Goal: Task Accomplishment & Management: Complete application form

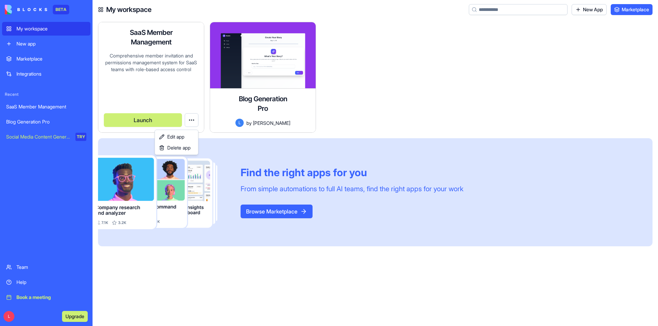
click at [191, 123] on html "BETA My workspace New app Marketplace Integrations Recent SaaS Member Managemen…" at bounding box center [329, 163] width 658 height 326
click at [138, 118] on html "BETA My workspace New app Marketplace Integrations Recent SaaS Member Managemen…" at bounding box center [329, 163] width 658 height 326
click at [139, 121] on button "Launch" at bounding box center [143, 120] width 78 height 14
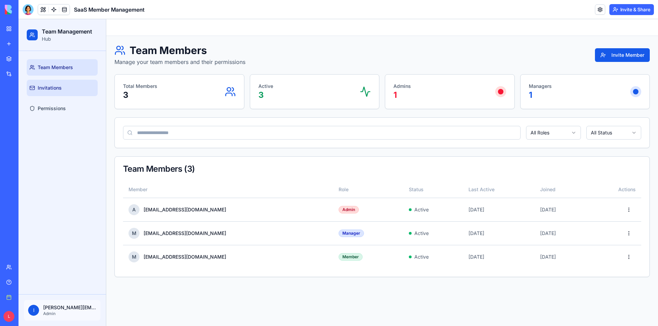
click at [57, 84] on link "Invitations" at bounding box center [62, 88] width 71 height 16
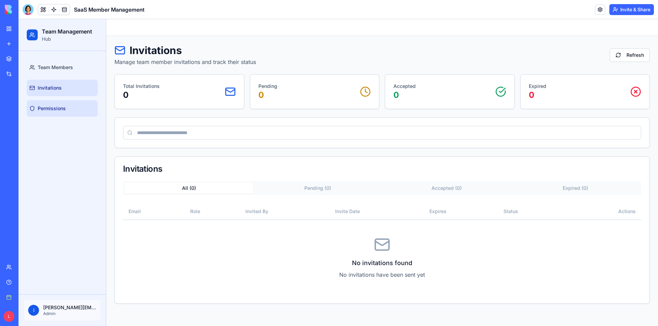
click at [65, 109] on span "Permissions" at bounding box center [52, 108] width 28 height 7
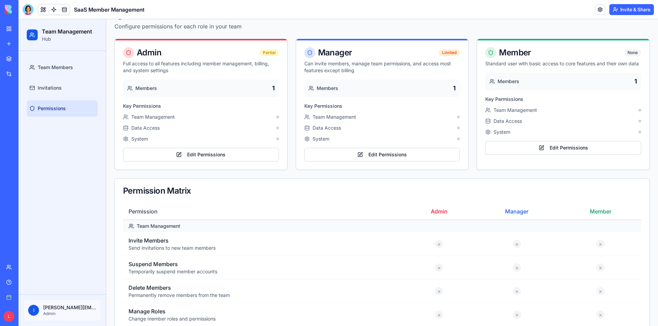
scroll to position [34, 0]
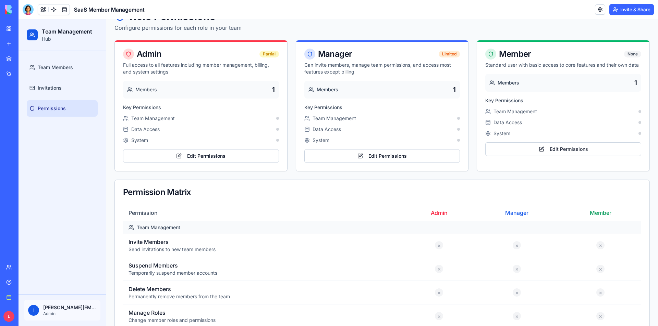
click at [149, 247] on p "Send invitations to new team members" at bounding box center [263, 249] width 270 height 7
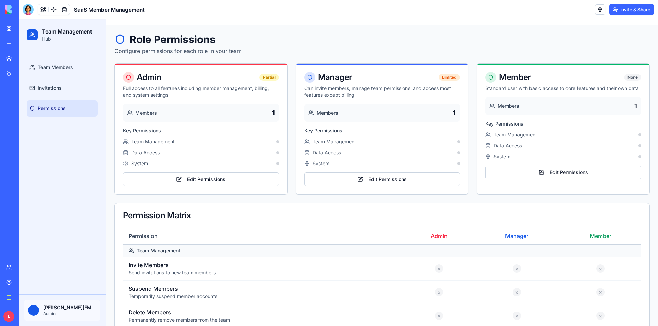
scroll to position [0, 0]
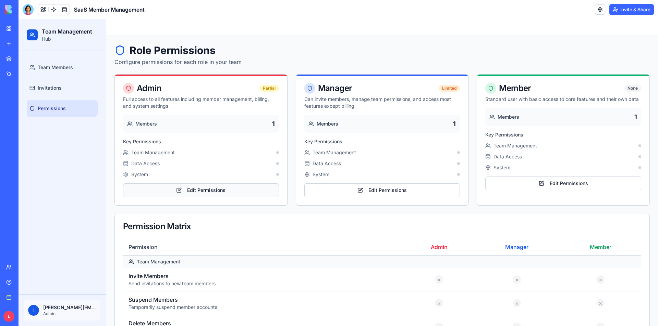
click at [220, 190] on button "Edit Permissions" at bounding box center [201, 191] width 156 height 14
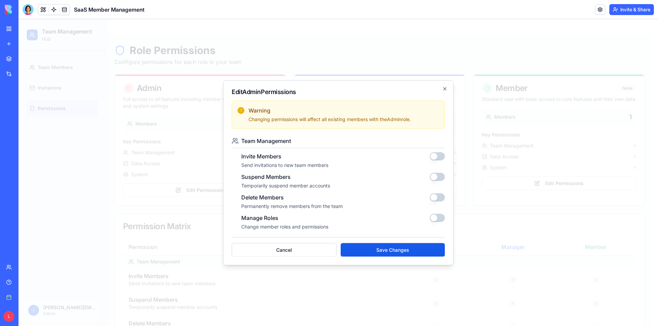
click at [434, 155] on button "button" at bounding box center [437, 156] width 15 height 8
click at [433, 178] on button "button" at bounding box center [437, 177] width 15 height 8
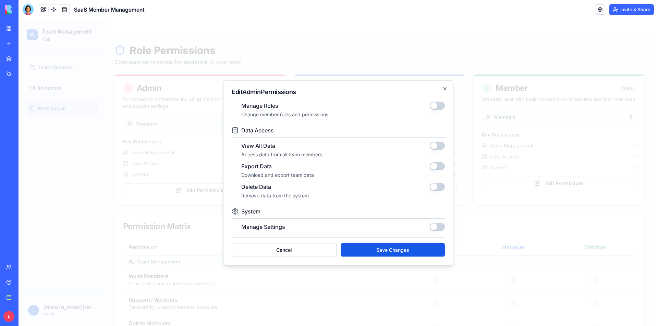
scroll to position [115, 0]
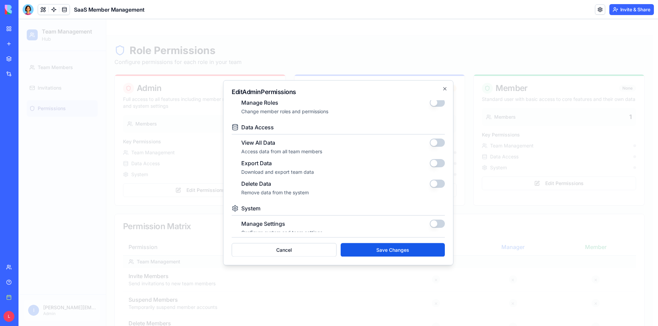
click at [430, 184] on button "button" at bounding box center [437, 184] width 15 height 8
click at [430, 169] on div "Export Data Download and export team data" at bounding box center [342, 167] width 203 height 16
click at [433, 157] on div "View All Data Access data from all team members Export Data Download and export…" at bounding box center [338, 168] width 213 height 58
click at [432, 144] on button "button" at bounding box center [437, 143] width 15 height 8
drag, startPoint x: 434, startPoint y: 172, endPoint x: 430, endPoint y: 166, distance: 7.6
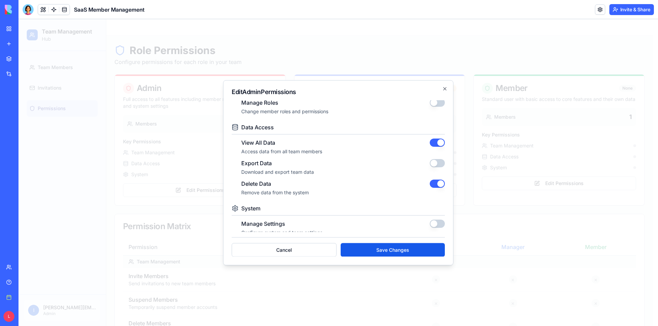
click at [434, 172] on div "Export Data Download and export team data" at bounding box center [342, 167] width 203 height 16
drag, startPoint x: 430, startPoint y: 161, endPoint x: 430, endPoint y: 166, distance: 4.8
click at [430, 162] on button "button" at bounding box center [437, 163] width 15 height 8
click at [434, 224] on button "button" at bounding box center [437, 224] width 15 height 8
drag, startPoint x: 411, startPoint y: 250, endPoint x: 407, endPoint y: 254, distance: 5.6
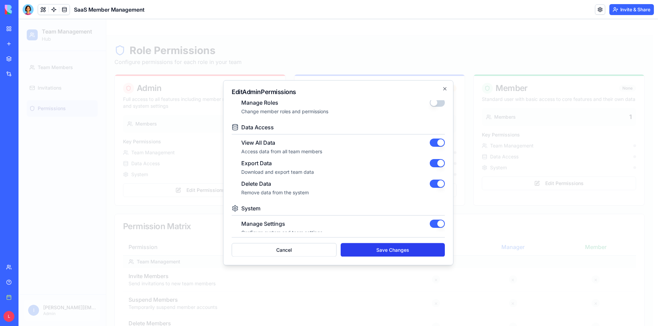
click at [412, 251] on button "Save Changes" at bounding box center [392, 250] width 104 height 14
drag, startPoint x: 408, startPoint y: 249, endPoint x: 427, endPoint y: 124, distance: 125.8
click at [408, 249] on button "Save Changes" at bounding box center [392, 250] width 104 height 14
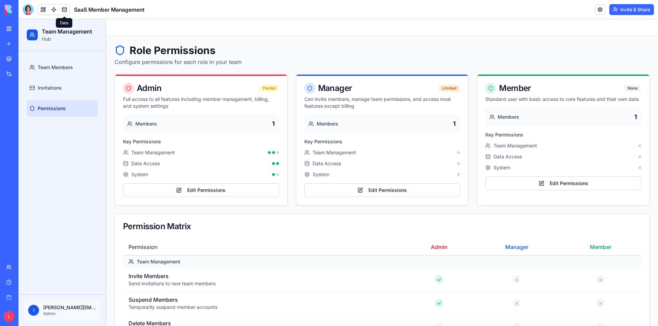
click at [64, 10] on link at bounding box center [64, 9] width 10 height 10
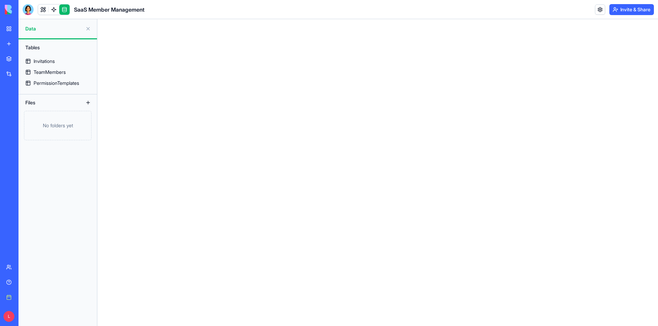
click at [63, 10] on link at bounding box center [64, 9] width 10 height 10
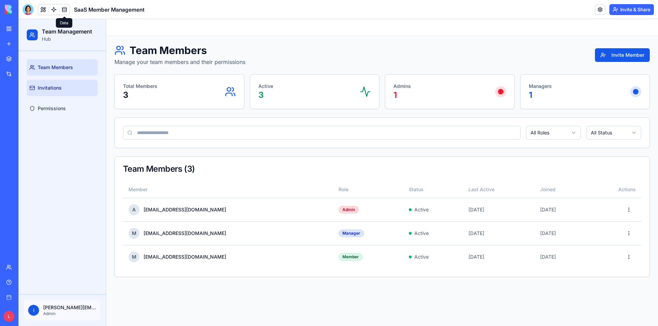
click at [55, 84] on link "Invitations" at bounding box center [62, 88] width 71 height 16
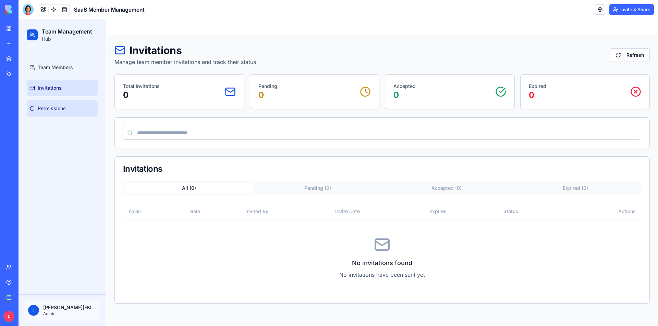
click at [63, 109] on span "Permissions" at bounding box center [52, 108] width 28 height 7
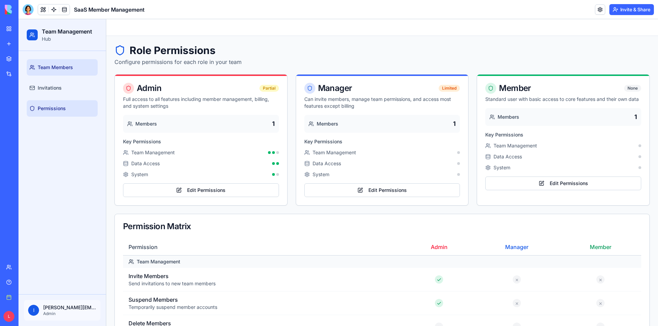
click at [42, 66] on span "Team Members" at bounding box center [55, 67] width 35 height 7
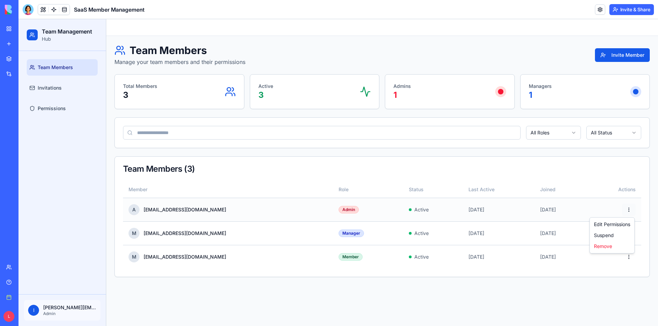
click at [630, 209] on html "Team Management Hub Team Members Invitations Permissions l [PERSON_NAME][EMAIL_…" at bounding box center [337, 172] width 639 height 307
click at [619, 223] on div "Edit Permissions" at bounding box center [612, 224] width 42 height 11
drag, startPoint x: 471, startPoint y: 189, endPoint x: 513, endPoint y: 210, distance: 47.6
click at [471, 190] on th "Last Active" at bounding box center [499, 190] width 72 height 16
click at [627, 210] on html "Team Management Hub Team Members Invitations Permissions l [PERSON_NAME][EMAIL_…" at bounding box center [337, 172] width 639 height 307
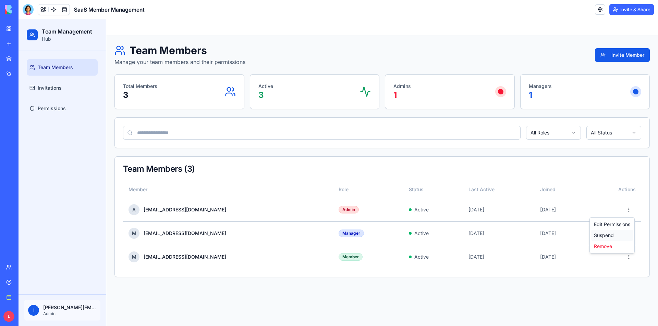
click at [608, 237] on div "Suspend" at bounding box center [612, 235] width 42 height 11
click at [591, 136] on html "Team Management Hub Team Members Invitations Permissions l [PERSON_NAME][EMAIL_…" at bounding box center [337, 172] width 639 height 307
click at [607, 138] on html "Team Management Hub Team Members Invitations Permissions l [PERSON_NAME][EMAIL_…" at bounding box center [337, 172] width 639 height 307
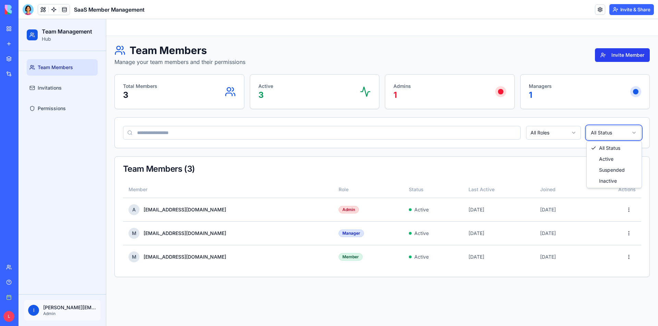
click at [625, 55] on html "Team Management Hub Team Members Invitations Permissions l [PERSON_NAME][EMAIL_…" at bounding box center [337, 172] width 639 height 307
click at [621, 54] on button "Invite Member" at bounding box center [622, 55] width 55 height 14
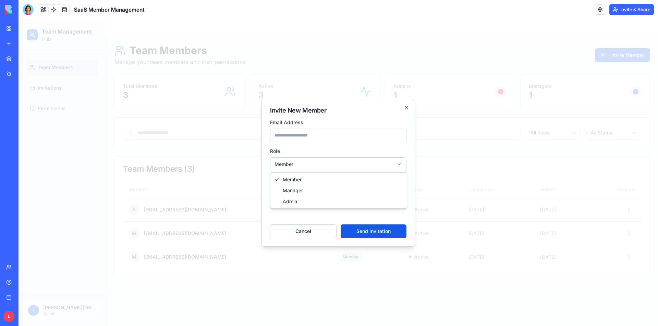
click at [342, 167] on body "Team Management Hub Team Members Invitations Permissions l [PERSON_NAME][EMAIL_…" at bounding box center [337, 172] width 639 height 307
click at [388, 235] on button "Send Invitation" at bounding box center [373, 232] width 66 height 14
click at [344, 134] on input "email" at bounding box center [338, 136] width 136 height 14
type input "**********"
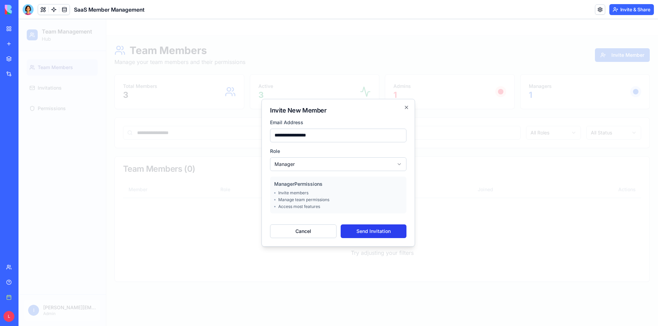
click at [383, 230] on button "Send Invitation" at bounding box center [373, 232] width 66 height 14
click at [405, 108] on icon "button" at bounding box center [405, 107] width 5 height 5
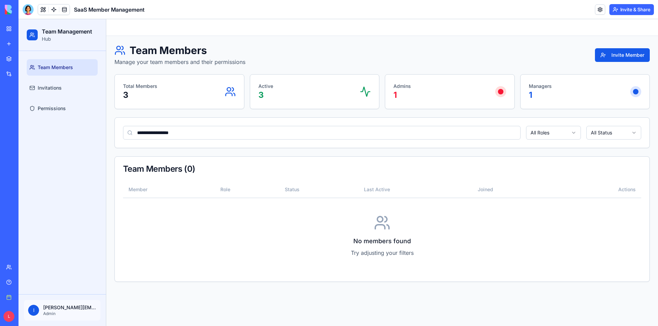
drag, startPoint x: 311, startPoint y: 96, endPoint x: 382, endPoint y: 104, distance: 71.0
click at [312, 96] on div "Active 3" at bounding box center [314, 92] width 113 height 18
click at [597, 86] on div "Managers 1" at bounding box center [585, 92] width 113 height 18
click at [45, 37] on p "Hub" at bounding box center [67, 39] width 50 height 7
click at [8, 28] on link "My workspace" at bounding box center [15, 29] width 27 height 14
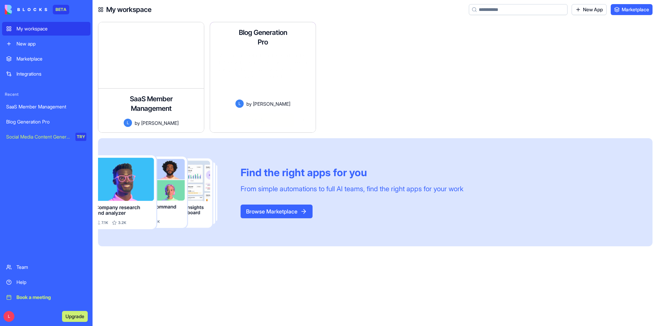
click at [271, 78] on div "Blog Generation Pro A premium content creation platform for startups with a sle…" at bounding box center [262, 77] width 105 height 110
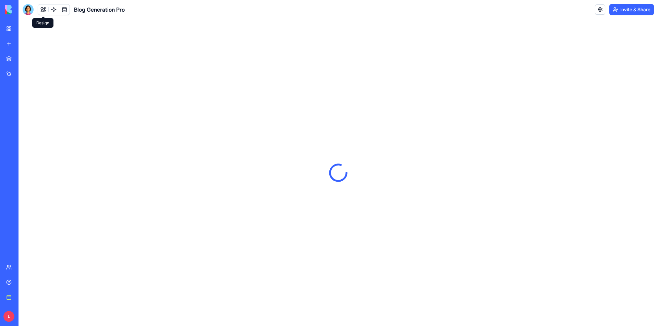
click at [41, 9] on button at bounding box center [43, 9] width 10 height 10
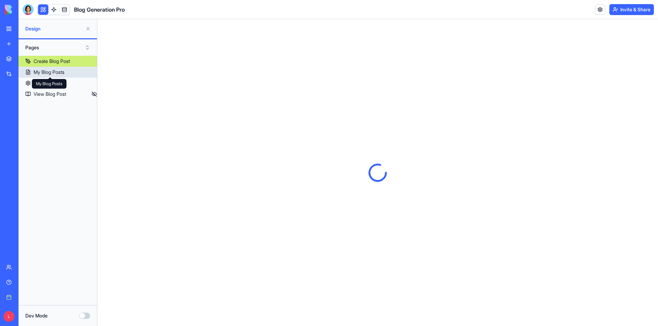
click at [53, 83] on div "My Blog Posts My Blog Posts" at bounding box center [49, 84] width 35 height 10
click at [29, 84] on link "Settings" at bounding box center [57, 83] width 78 height 11
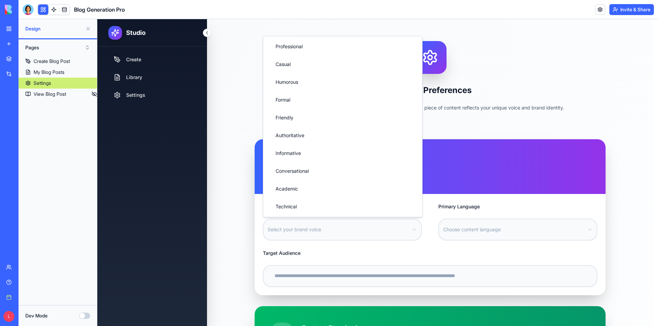
select select "******"
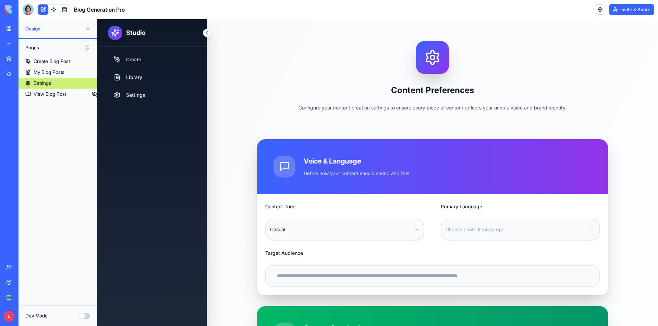
click at [46, 11] on button at bounding box center [43, 9] width 10 height 10
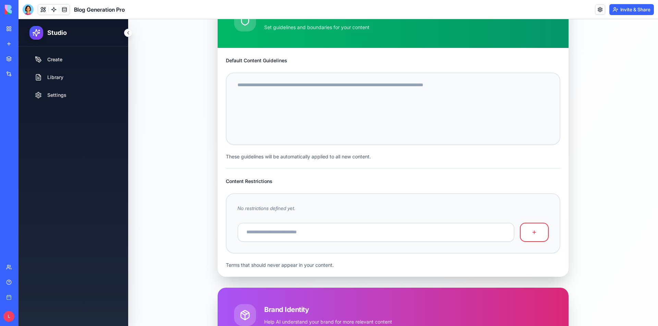
scroll to position [142, 0]
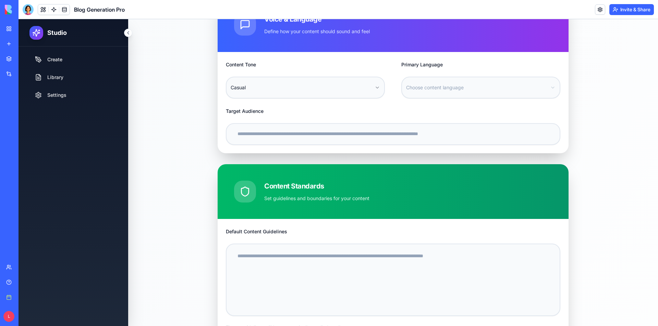
click at [9, 23] on link "My workspace" at bounding box center [15, 29] width 27 height 14
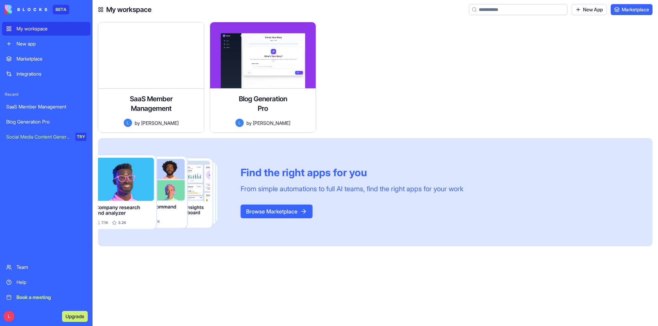
click at [28, 265] on div "Team" at bounding box center [51, 267] width 70 height 7
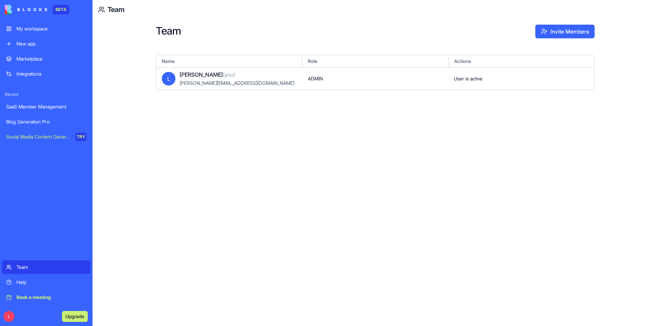
click at [556, 32] on button "Invite Members" at bounding box center [564, 32] width 59 height 14
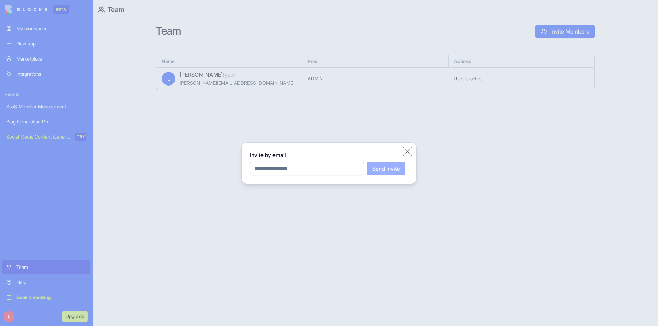
click at [408, 153] on button "Close" at bounding box center [407, 151] width 7 height 7
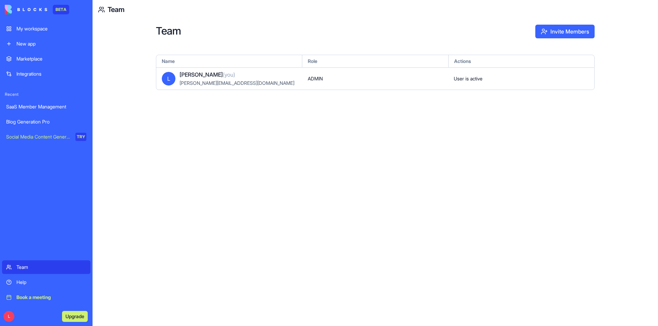
drag, startPoint x: 197, startPoint y: 157, endPoint x: 179, endPoint y: 142, distance: 23.8
click at [194, 154] on div "Team Invite Members Name Role Actions [PERSON_NAME] (you) [PERSON_NAME][EMAIL_A…" at bounding box center [374, 172] width 565 height 307
click at [74, 30] on div "My workspace" at bounding box center [51, 28] width 70 height 7
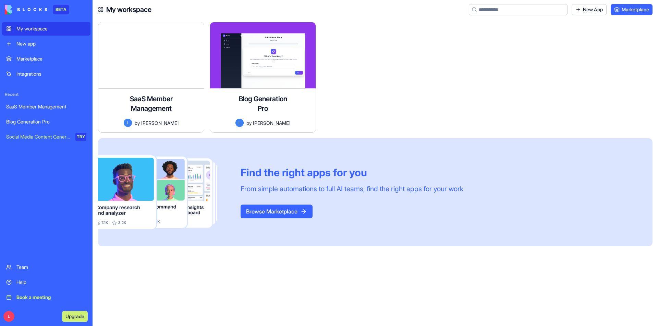
click at [28, 42] on div "New app" at bounding box center [51, 43] width 70 height 7
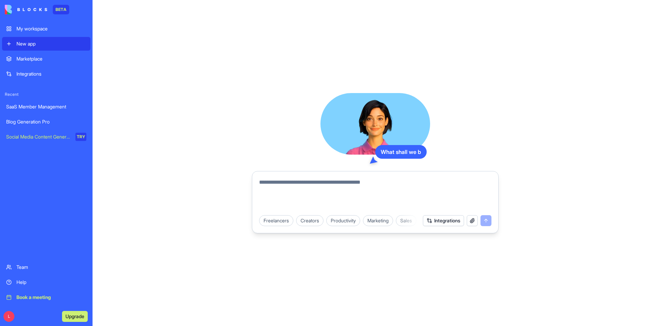
click at [399, 193] on textarea at bounding box center [375, 194] width 232 height 33
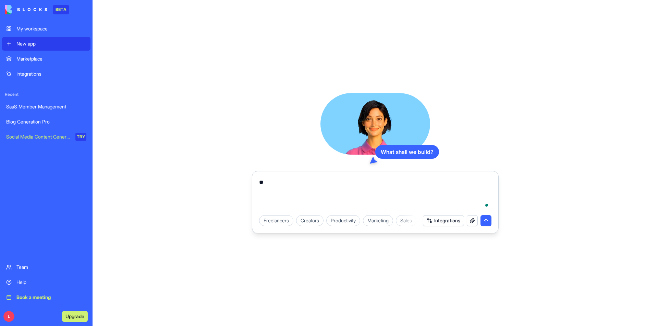
type textarea "*"
type textarea "**********"
